Goal: Information Seeking & Learning: Learn about a topic

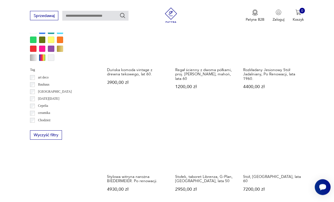
scroll to position [452, 0]
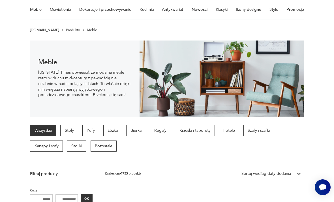
scroll to position [47, 0]
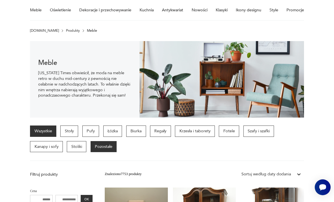
click at [105, 148] on p "Pozostałe" at bounding box center [104, 146] width 26 height 11
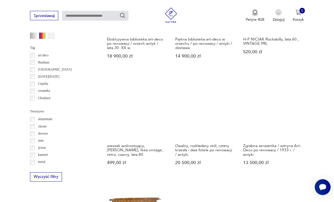
scroll to position [512, 0]
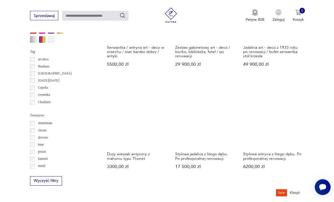
scroll to position [470, 0]
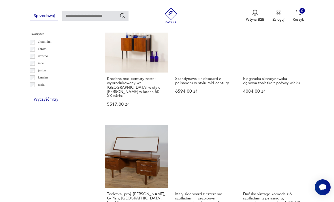
scroll to position [552, 0]
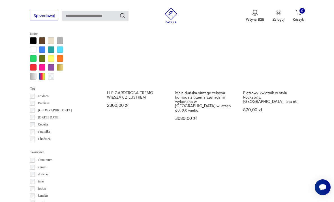
scroll to position [438, 0]
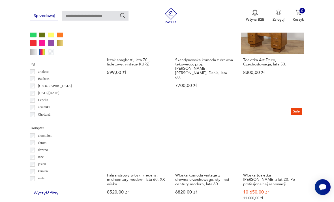
scroll to position [457, 0]
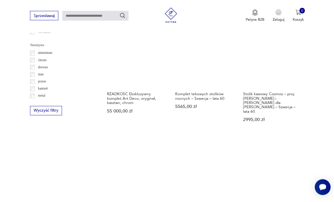
scroll to position [553, 0]
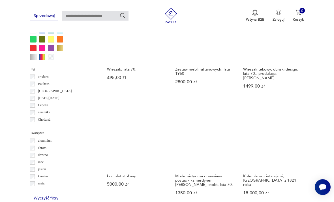
scroll to position [453, 0]
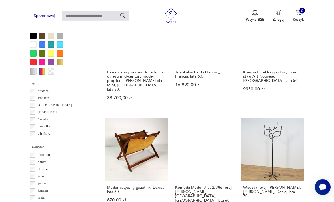
scroll to position [440, 0]
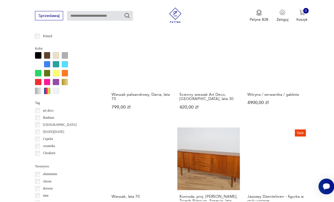
scroll to position [419, 0]
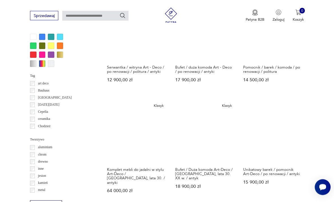
scroll to position [447, 0]
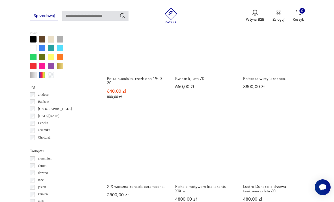
scroll to position [483, 0]
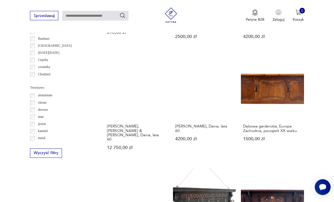
scroll to position [498, 0]
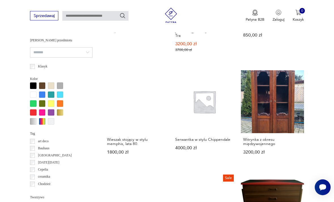
scroll to position [474, 0]
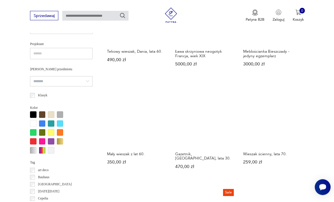
scroll to position [359, 0]
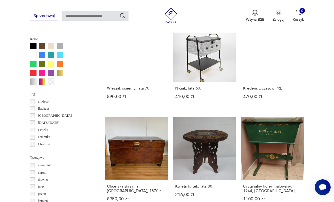
scroll to position [429, 0]
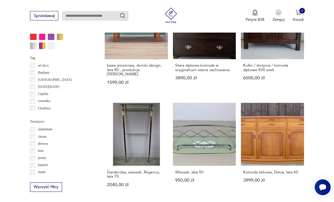
scroll to position [464, 0]
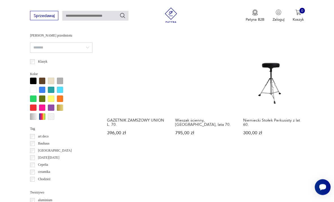
scroll to position [464, 0]
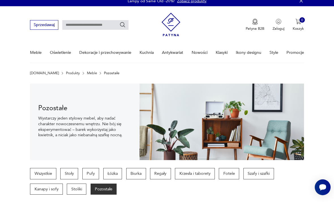
scroll to position [4, 0]
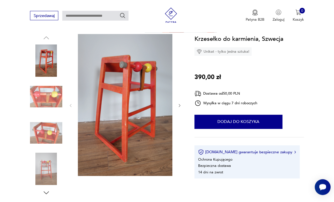
scroll to position [54, 0]
click at [54, 91] on img at bounding box center [46, 96] width 32 height 32
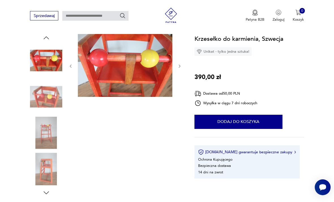
click at [44, 133] on img at bounding box center [46, 133] width 32 height 32
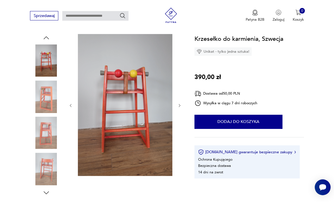
click at [47, 138] on img at bounding box center [46, 133] width 32 height 32
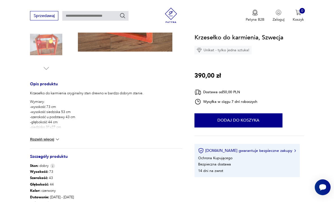
scroll to position [178, 0]
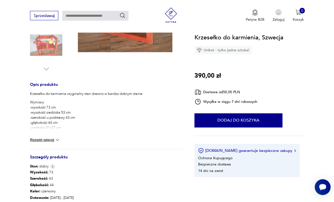
click at [60, 137] on img at bounding box center [58, 140] width 6 height 6
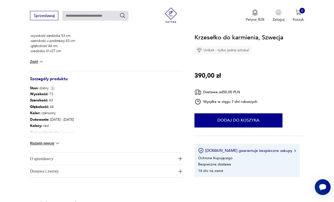
scroll to position [262, 0]
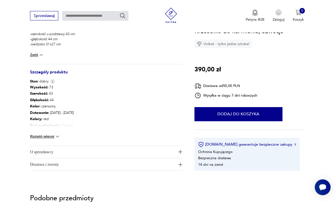
click at [37, 137] on button "Rozwiń więcej" at bounding box center [45, 137] width 30 height 6
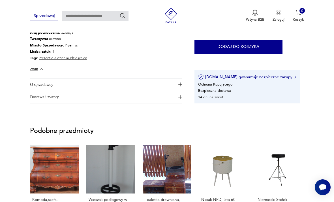
scroll to position [354, 0]
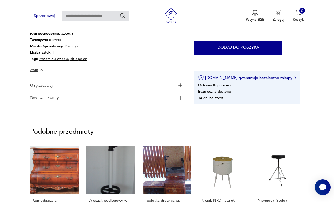
click at [37, 86] on span "O sprzedawcy" at bounding box center [102, 85] width 145 height 12
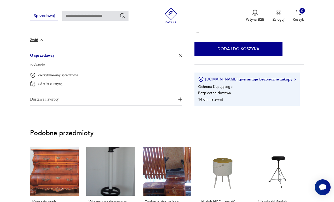
scroll to position [385, 0]
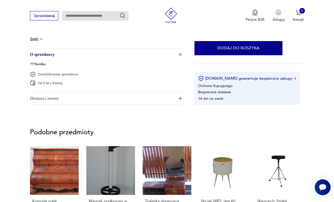
click at [34, 98] on span "Dostawa i zwroty" at bounding box center [102, 98] width 145 height 12
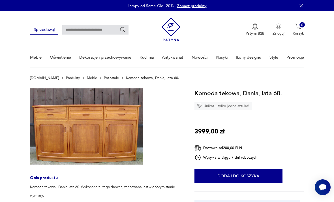
scroll to position [13, 0]
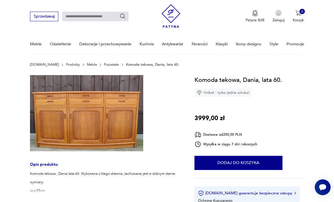
click at [127, 112] on img at bounding box center [86, 113] width 113 height 76
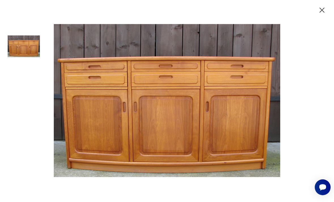
click at [323, 8] on icon "button" at bounding box center [322, 10] width 9 height 9
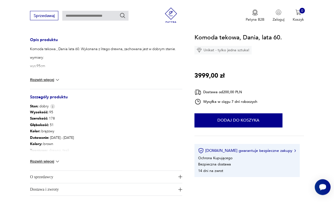
scroll to position [134, 0]
